Goal: Share content: Share content

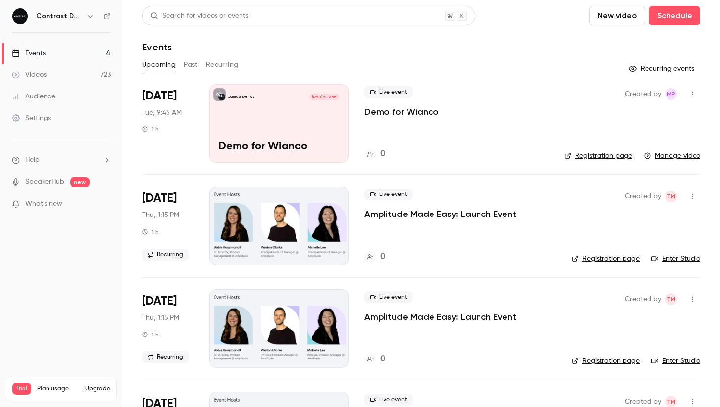
click at [181, 69] on div "Upcoming Past Recurring" at bounding box center [421, 65] width 558 height 16
click at [188, 67] on button "Past" at bounding box center [191, 65] width 14 height 16
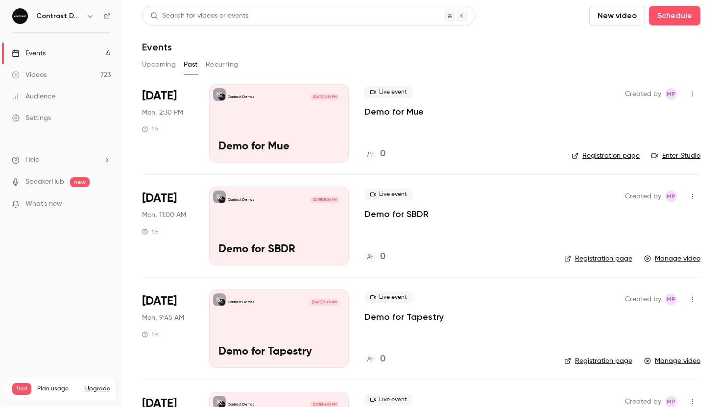
click at [87, 20] on button "button" at bounding box center [90, 16] width 12 height 12
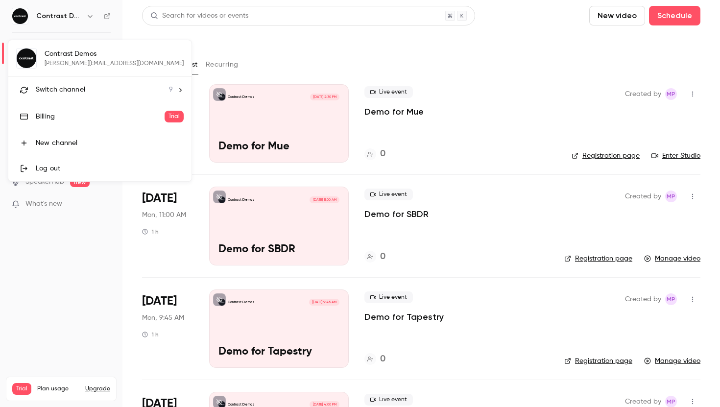
click at [76, 86] on span "Switch channel" at bounding box center [60, 90] width 49 height 10
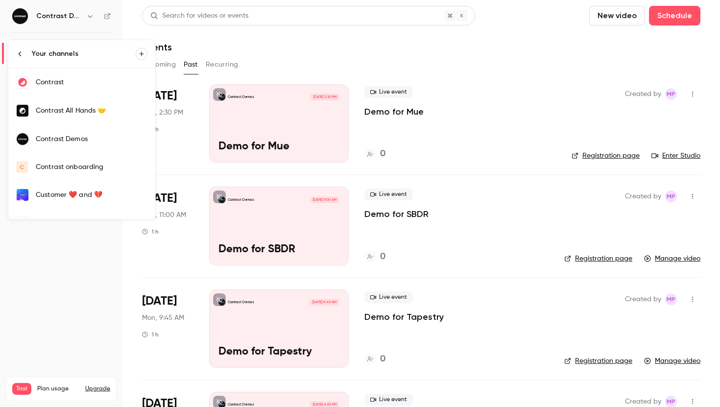
click at [77, 78] on div "Contrast" at bounding box center [92, 82] width 112 height 10
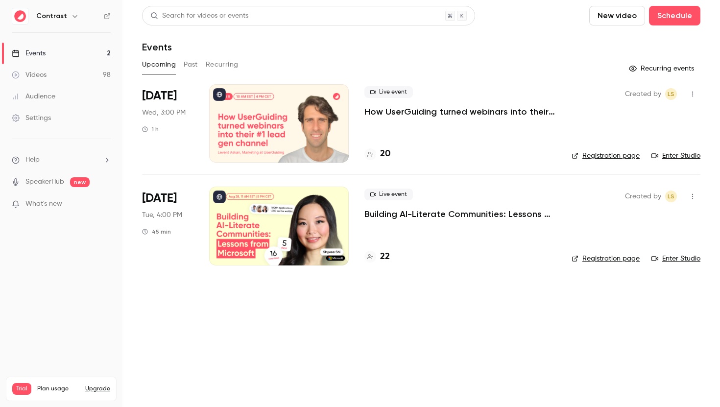
click at [192, 67] on button "Past" at bounding box center [191, 65] width 14 height 16
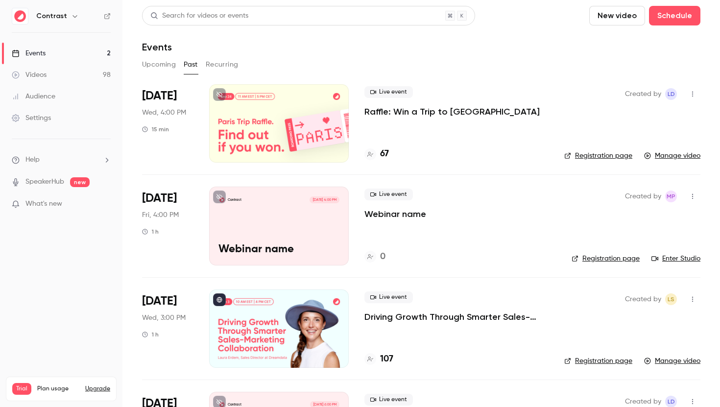
click at [434, 112] on p "Raffle: Win a Trip to Paris" at bounding box center [451, 112] width 175 height 12
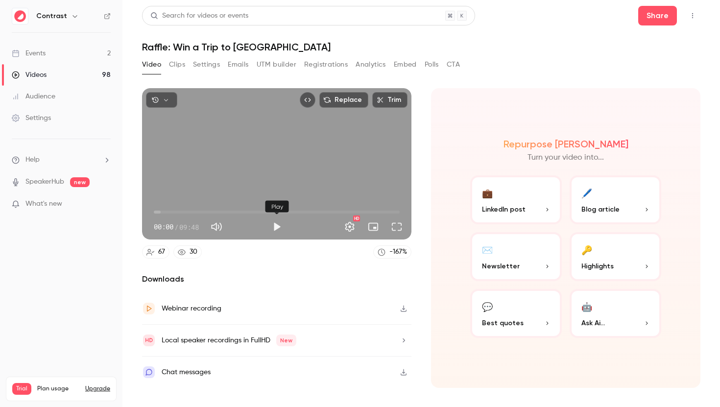
click at [273, 226] on button "Play" at bounding box center [277, 227] width 20 height 20
click at [398, 233] on button "Full screen" at bounding box center [397, 227] width 20 height 20
click at [275, 230] on button "Pause" at bounding box center [277, 227] width 20 height 20
click at [278, 226] on button "Play" at bounding box center [277, 227] width 20 height 20
click at [278, 225] on button "Pause" at bounding box center [277, 227] width 20 height 20
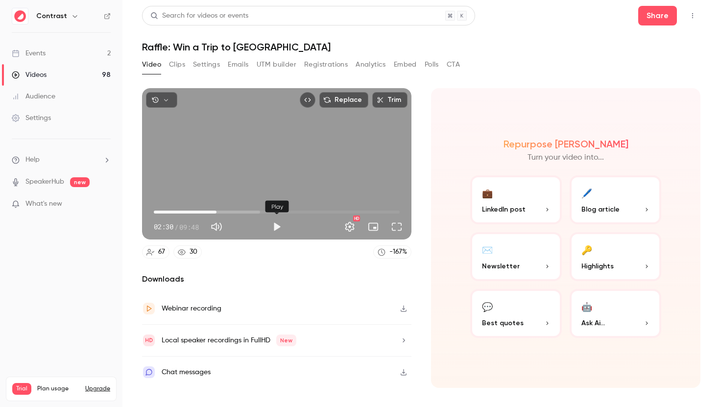
click at [276, 226] on button "Play" at bounding box center [277, 227] width 20 height 20
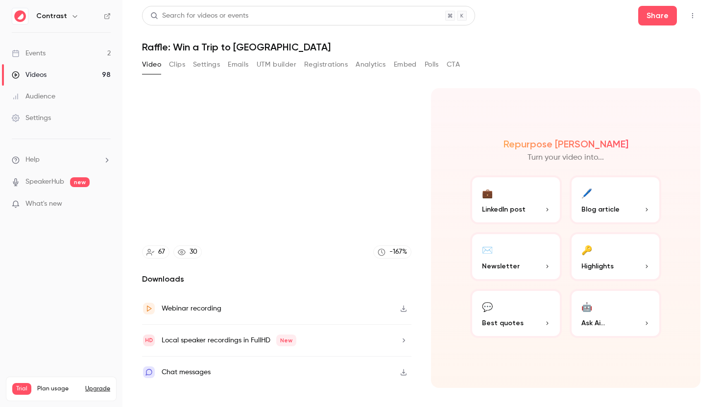
type input "*****"
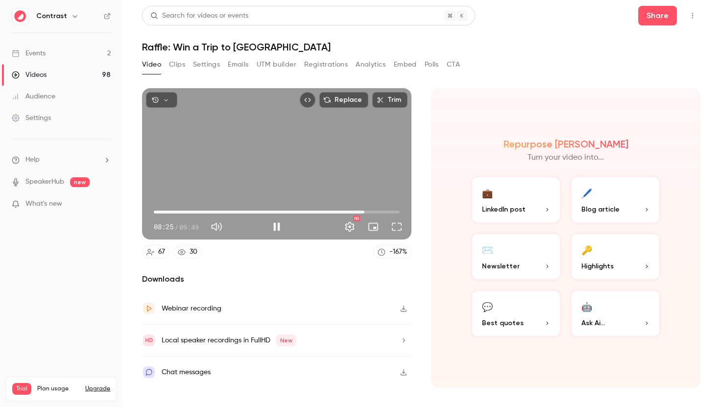
click at [366, 212] on span "08:25" at bounding box center [364, 212] width 3 height 3
click at [375, 213] on span "08:51" at bounding box center [277, 212] width 246 height 16
click at [382, 210] on span "09:06" at bounding box center [277, 212] width 246 height 16
click at [387, 211] on span "09:07" at bounding box center [277, 212] width 246 height 16
click at [395, 210] on span "09:38" at bounding box center [277, 212] width 246 height 16
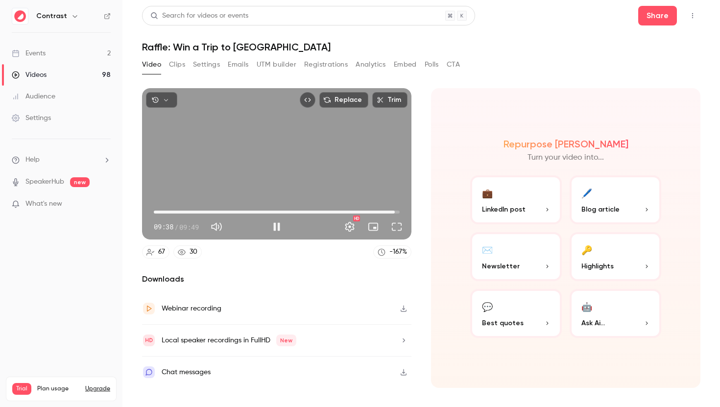
click at [352, 212] on span "09:38" at bounding box center [277, 212] width 246 height 16
click at [340, 213] on span "07:56" at bounding box center [277, 212] width 246 height 16
click at [330, 213] on span "07:26" at bounding box center [277, 212] width 246 height 16
click at [321, 213] on span "07:01" at bounding box center [277, 212] width 246 height 16
click at [321, 213] on span "06:40" at bounding box center [320, 212] width 3 height 3
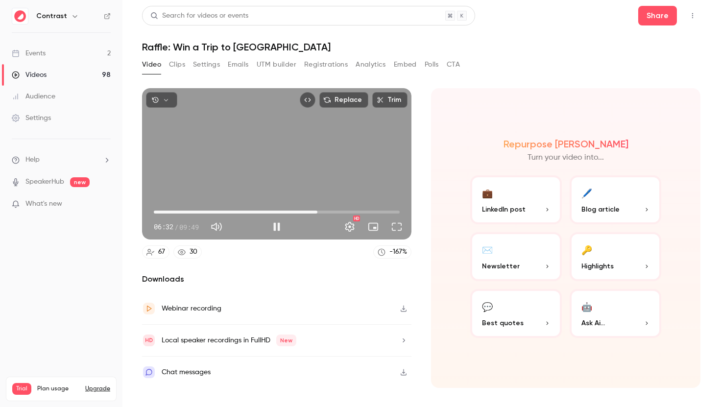
click at [317, 213] on span "06:32" at bounding box center [317, 212] width 3 height 3
click at [279, 228] on button "Pause" at bounding box center [277, 227] width 20 height 20
type input "*****"
click at [241, 64] on button "Emails" at bounding box center [238, 65] width 21 height 16
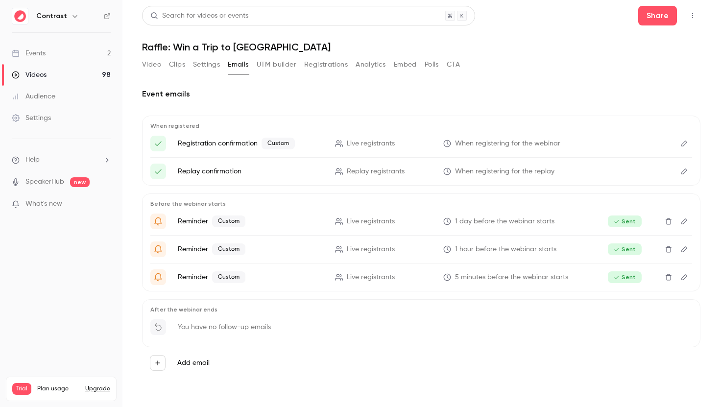
click at [238, 328] on p "You have no follow-up emails" at bounding box center [224, 327] width 93 height 10
click at [385, 330] on div "You have no follow-up emails" at bounding box center [421, 330] width 542 height 22
click at [316, 66] on button "Registrations" at bounding box center [326, 65] width 44 height 16
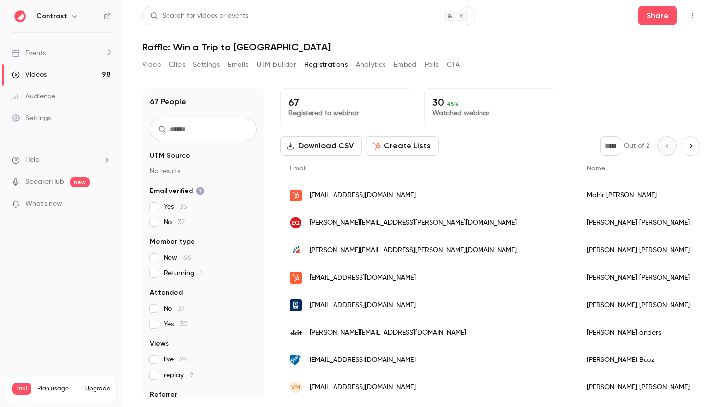
click at [154, 66] on button "Video" at bounding box center [151, 65] width 19 height 16
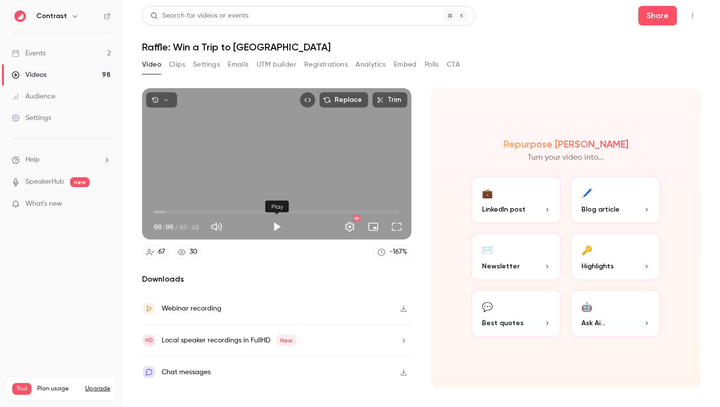
click at [278, 227] on button "Play" at bounding box center [277, 227] width 20 height 20
click at [200, 212] on span "00:00" at bounding box center [277, 212] width 246 height 16
click at [219, 215] on span "02:35" at bounding box center [277, 212] width 246 height 16
click at [227, 212] on span "02:55" at bounding box center [277, 212] width 246 height 16
click at [239, 211] on span "02:56" at bounding box center [277, 212] width 246 height 16
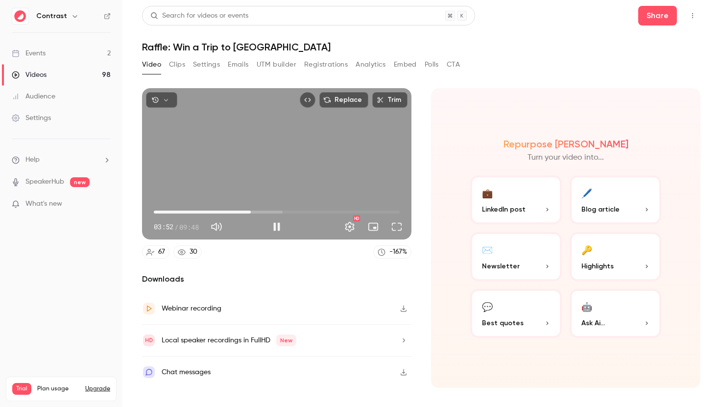
click at [251, 211] on span "03:52" at bounding box center [277, 212] width 246 height 16
click at [252, 211] on span "03:52" at bounding box center [250, 212] width 3 height 3
click at [261, 212] on span "04:16" at bounding box center [277, 212] width 246 height 16
click at [268, 212] on span "04:17" at bounding box center [277, 212] width 246 height 16
click at [274, 212] on span "04:48" at bounding box center [277, 212] width 246 height 16
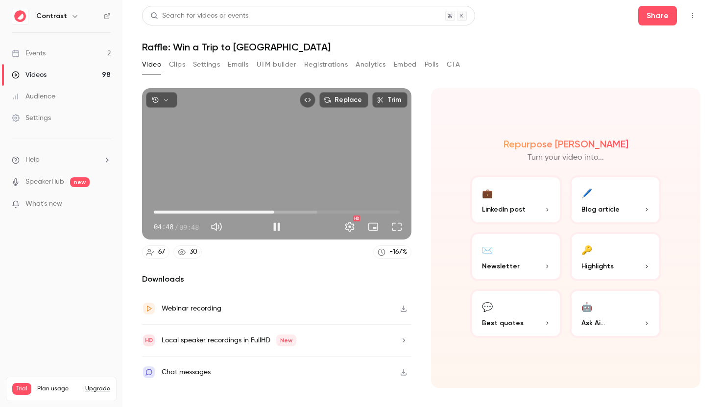
click at [266, 211] on span "04:48" at bounding box center [277, 212] width 246 height 16
click at [277, 227] on button "Pause" at bounding box center [277, 227] width 20 height 20
click at [284, 226] on button "Play" at bounding box center [277, 227] width 20 height 20
click at [278, 228] on button "Pause" at bounding box center [277, 227] width 20 height 20
click at [278, 235] on button "Play" at bounding box center [277, 227] width 20 height 20
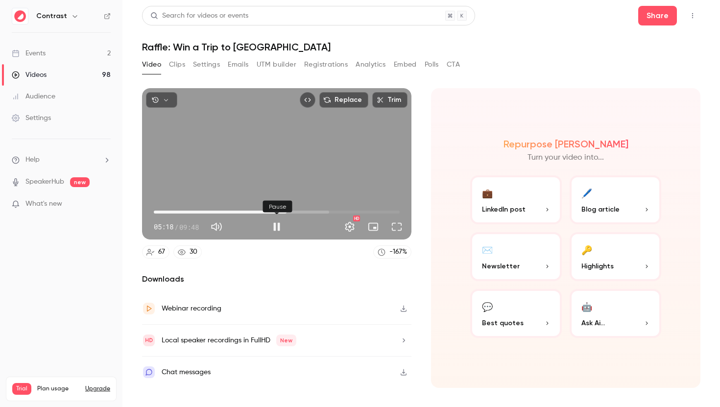
click at [278, 229] on button "Pause" at bounding box center [277, 227] width 20 height 20
click at [279, 232] on button "Play" at bounding box center [277, 227] width 20 height 20
click at [291, 213] on span "05:28" at bounding box center [291, 212] width 3 height 3
click at [296, 213] on span "05:39" at bounding box center [295, 212] width 3 height 3
click at [298, 212] on span "05:40" at bounding box center [296, 212] width 3 height 3
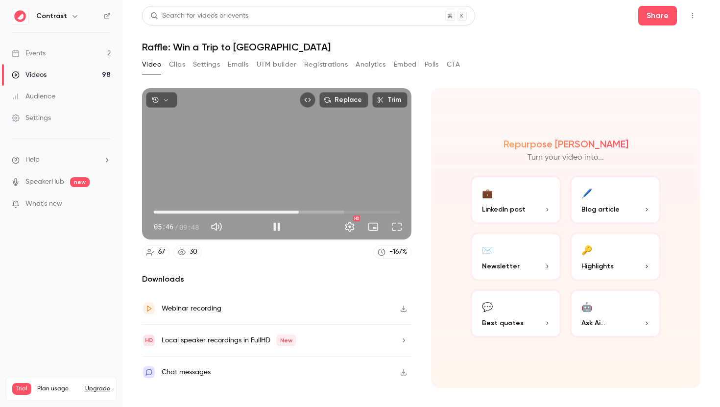
click at [299, 212] on span "05:46" at bounding box center [298, 212] width 3 height 3
click at [305, 212] on span "06:00" at bounding box center [277, 212] width 246 height 16
click at [306, 213] on span "06:01" at bounding box center [304, 212] width 3 height 3
click at [313, 213] on span "06:19" at bounding box center [312, 212] width 3 height 3
click at [314, 213] on span "06:20" at bounding box center [313, 212] width 3 height 3
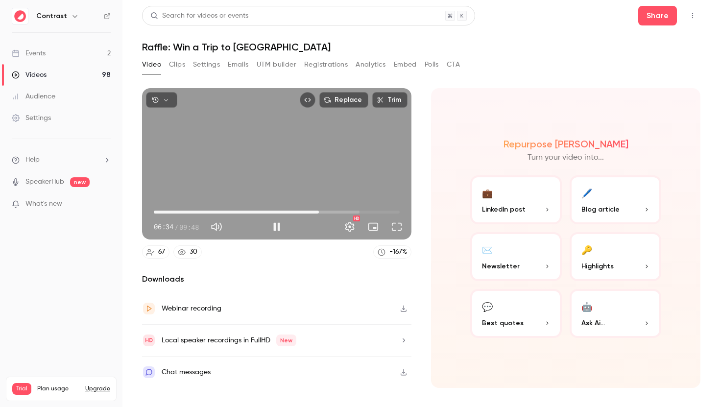
click at [319, 213] on span "06:34" at bounding box center [318, 212] width 3 height 3
click at [320, 213] on span "06:35" at bounding box center [318, 212] width 3 height 3
click at [322, 212] on span "06:45" at bounding box center [323, 212] width 3 height 3
click at [276, 227] on button "Pause" at bounding box center [277, 227] width 20 height 20
click at [274, 225] on button "Play" at bounding box center [277, 227] width 20 height 20
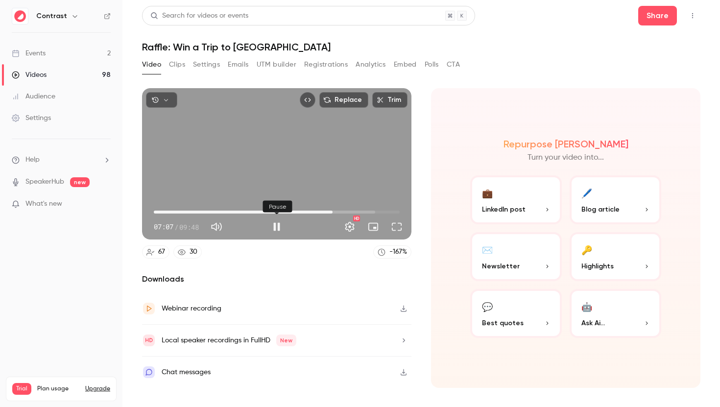
click at [276, 225] on button "Pause" at bounding box center [277, 227] width 20 height 20
click at [278, 225] on button "Play" at bounding box center [277, 227] width 20 height 20
click at [277, 226] on button "Pause" at bounding box center [277, 227] width 20 height 20
click at [281, 229] on button "Play" at bounding box center [277, 227] width 20 height 20
click at [349, 211] on span "07:47" at bounding box center [349, 212] width 3 height 3
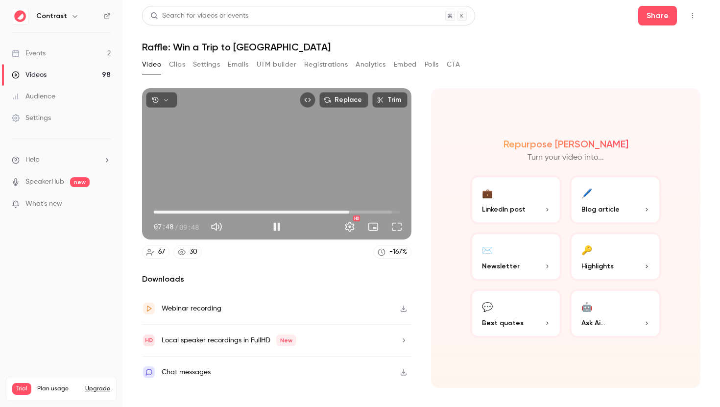
click at [351, 212] on span "07:48" at bounding box center [349, 212] width 3 height 3
click at [357, 212] on span "08:06" at bounding box center [357, 212] width 3 height 3
click at [362, 212] on span "08:06" at bounding box center [277, 212] width 246 height 16
click at [360, 211] on span "08:13" at bounding box center [359, 212] width 3 height 3
click at [275, 228] on button "Pause" at bounding box center [277, 227] width 20 height 20
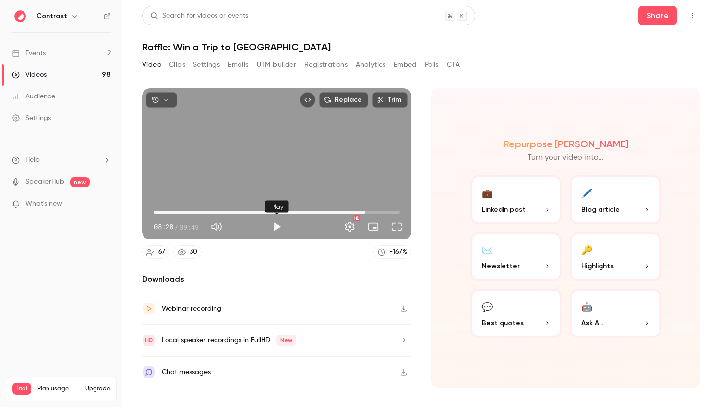
click at [281, 224] on button "Play" at bounding box center [277, 227] width 20 height 20
type input "*****"
click at [274, 226] on button "Pause" at bounding box center [277, 227] width 20 height 20
click at [151, 66] on button "Video" at bounding box center [151, 65] width 19 height 16
click at [32, 56] on div "Events" at bounding box center [29, 53] width 34 height 10
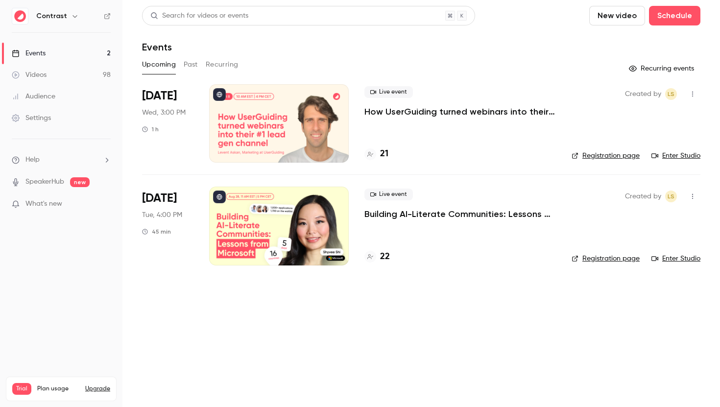
click at [186, 66] on button "Past" at bounding box center [191, 65] width 14 height 16
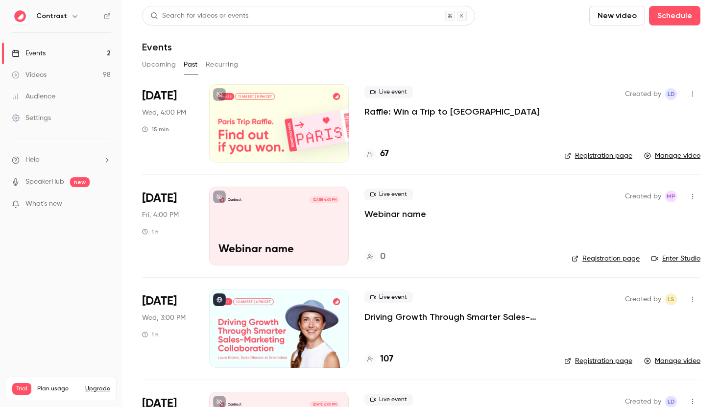
click at [426, 113] on p "Raffle: Win a Trip to Paris" at bounding box center [451, 112] width 175 height 12
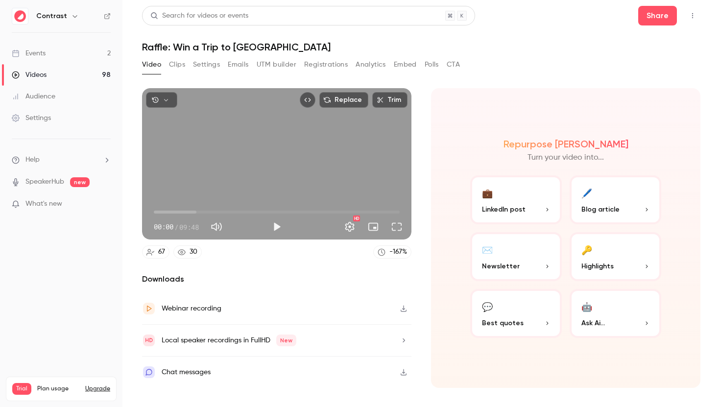
click at [420, 132] on section "Replace Trim 00:00 00:00 / 09:48 HD 67 30 -167 % Downloads Webinar recording Lo…" at bounding box center [421, 235] width 558 height 294
click at [237, 212] on span "03:19" at bounding box center [277, 212] width 246 height 16
click at [253, 210] on span "03:19" at bounding box center [277, 212] width 246 height 16
type input "*****"
click at [265, 210] on span "03:57" at bounding box center [277, 212] width 246 height 16
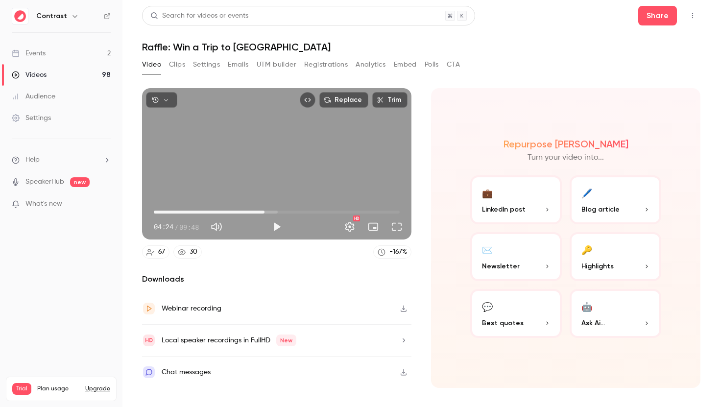
click at [430, 250] on section "Replace Trim 04:24 04:24 / 09:48 HD 67 30 -167 % Downloads Webinar recording Lo…" at bounding box center [421, 235] width 558 height 294
click at [440, 239] on div "Repurpose Ai Turn your video into... 💼 LinkedIn post 🖊️ Blog article ✉️ Newslet…" at bounding box center [565, 238] width 269 height 300
click at [449, 207] on div "Repurpose Ai Turn your video into... 💼 LinkedIn post 🖊️ Blog article ✉️ Newslet…" at bounding box center [565, 238] width 269 height 300
click at [180, 66] on button "Clips" at bounding box center [177, 65] width 16 height 16
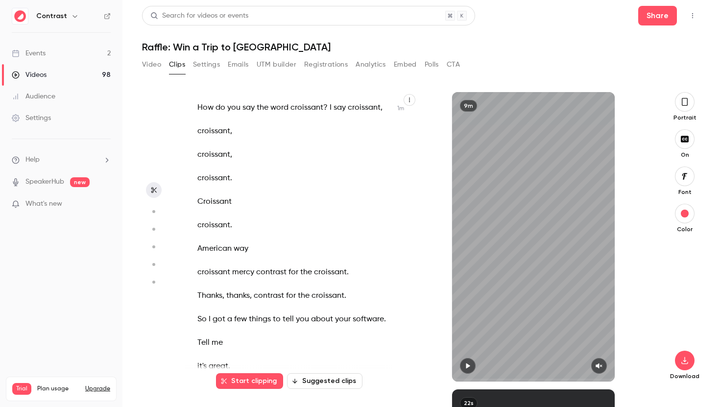
scroll to position [620, 0]
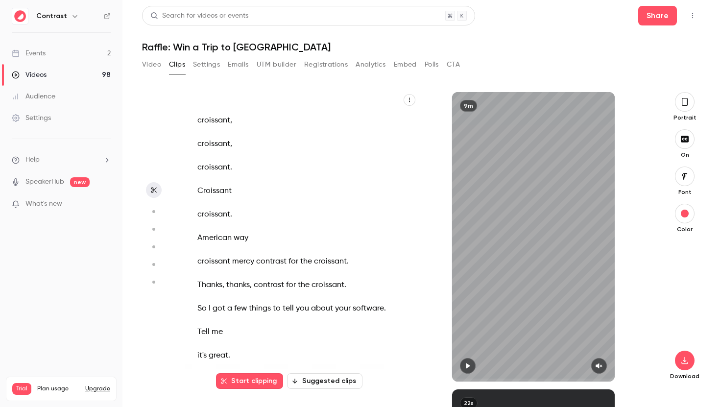
click at [149, 66] on button "Video" at bounding box center [151, 65] width 19 height 16
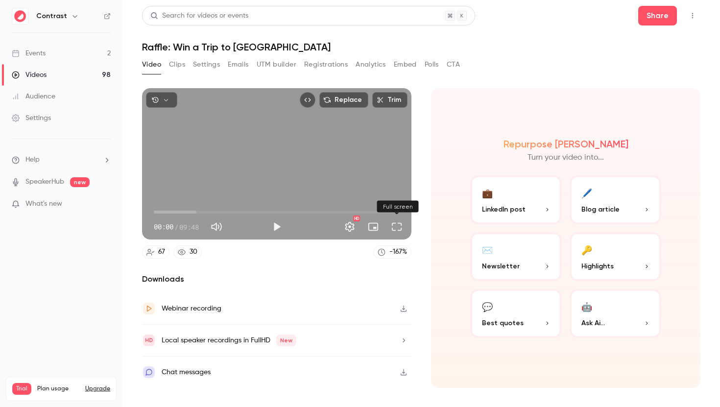
click at [396, 229] on button "Full screen" at bounding box center [397, 227] width 20 height 20
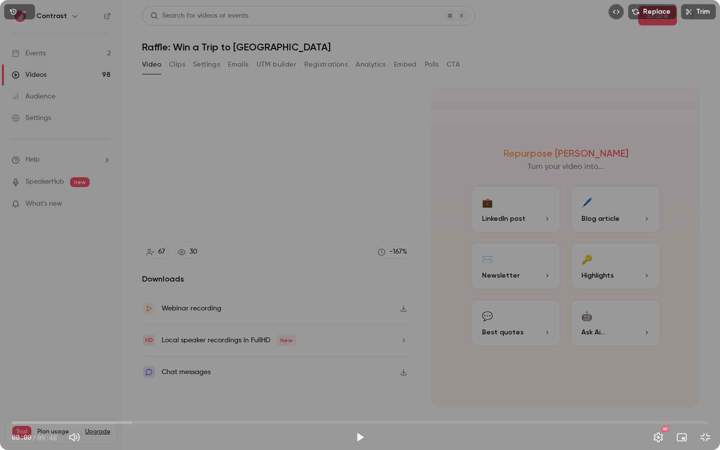
click at [140, 407] on span "00:00" at bounding box center [360, 423] width 697 height 16
click at [207, 407] on span "01:48" at bounding box center [360, 423] width 697 height 16
click at [260, 407] on span "02:44" at bounding box center [360, 423] width 697 height 16
click at [282, 407] on span "03:29" at bounding box center [360, 423] width 697 height 16
click at [309, 407] on span "04:11" at bounding box center [360, 423] width 697 height 16
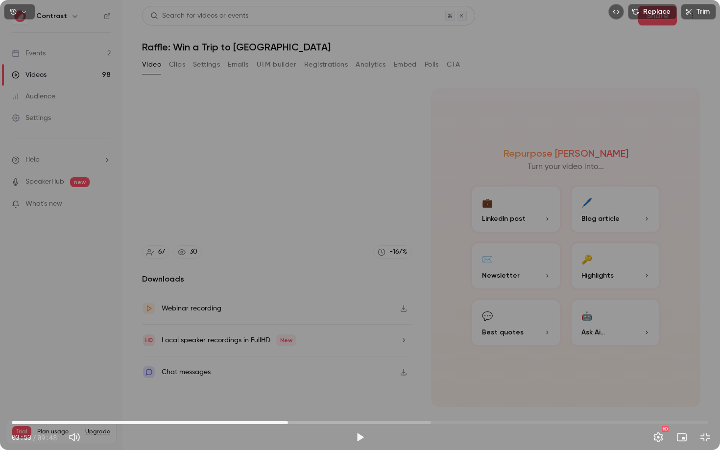
click at [288, 407] on span "03:53" at bounding box center [360, 423] width 697 height 16
click at [281, 407] on span "03:47" at bounding box center [360, 423] width 697 height 16
click at [277, 407] on span "03:43" at bounding box center [276, 422] width 3 height 3
click at [270, 407] on span "03:43" at bounding box center [360, 423] width 697 height 16
click at [269, 407] on span "03:38" at bounding box center [270, 422] width 3 height 3
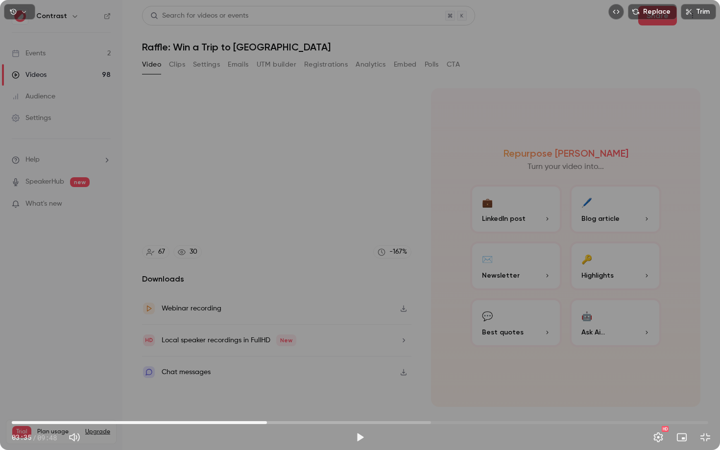
click at [259, 407] on span "03:35" at bounding box center [360, 423] width 697 height 16
click at [277, 407] on span "03:28" at bounding box center [360, 423] width 697 height 16
click at [285, 407] on span "03:43" at bounding box center [360, 423] width 697 height 16
click at [299, 407] on span "04:02" at bounding box center [360, 423] width 697 height 16
click at [300, 407] on span "04:02" at bounding box center [298, 422] width 3 height 3
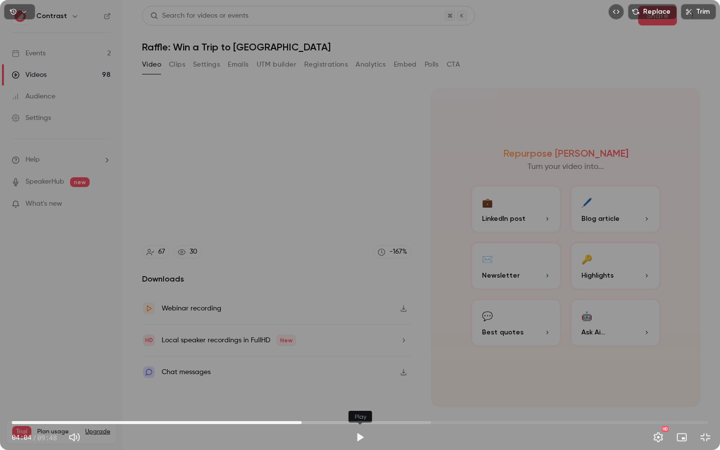
click at [358, 407] on button "Play" at bounding box center [360, 438] width 20 height 20
click at [358, 407] on button "Pause" at bounding box center [360, 438] width 20 height 20
click at [358, 407] on button "Play" at bounding box center [360, 438] width 20 height 20
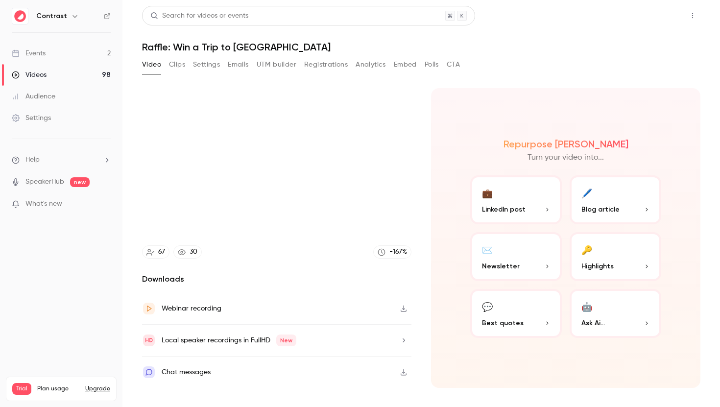
click at [648, 18] on button "Share" at bounding box center [657, 16] width 39 height 20
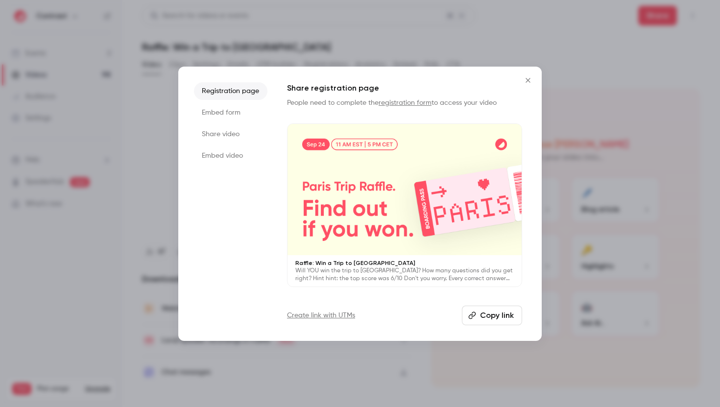
click at [395, 198] on div at bounding box center [405, 190] width 234 height 132
click at [523, 85] on button "Close" at bounding box center [528, 81] width 20 height 20
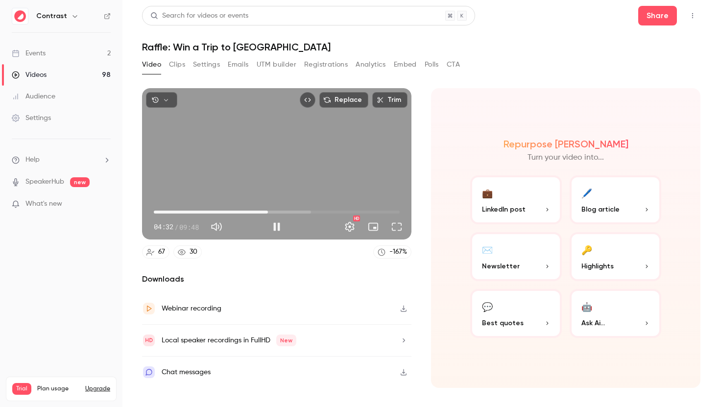
type input "*****"
click at [326, 166] on div "Replace Trim 04:32 04:32 / 09:48 HD" at bounding box center [276, 163] width 269 height 151
click at [652, 16] on button "Share" at bounding box center [657, 16] width 39 height 20
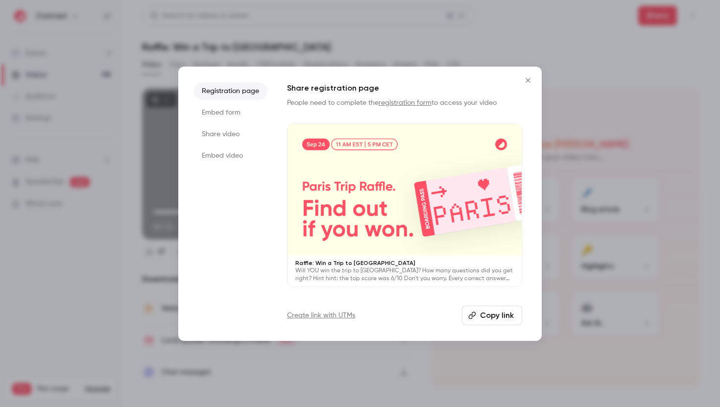
click at [492, 314] on button "Copy link" at bounding box center [492, 316] width 60 height 20
click at [441, 162] on div at bounding box center [405, 190] width 234 height 132
